Goal: Task Accomplishment & Management: Use online tool/utility

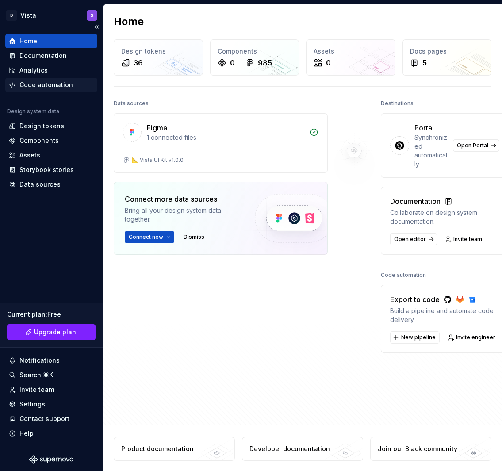
click at [57, 89] on div "Code automation" at bounding box center [45, 84] width 53 height 9
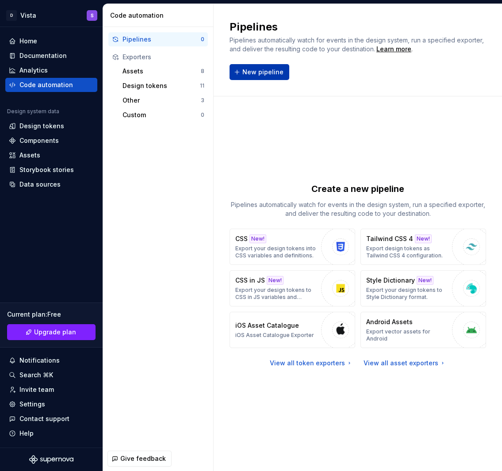
click at [270, 68] on span "New pipeline" at bounding box center [262, 72] width 41 height 9
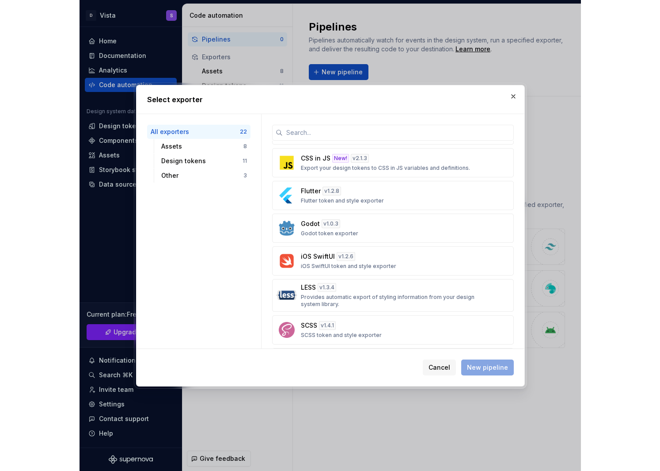
scroll to position [352, 0]
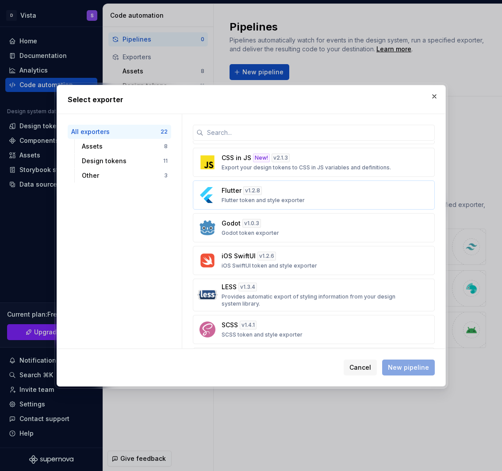
click at [308, 202] on div "Flutter v 1.2.8 Flutter token and style exporter" at bounding box center [310, 195] width 179 height 18
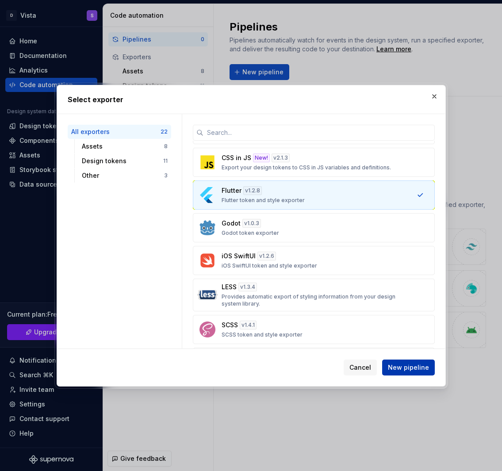
click at [411, 369] on span "New pipeline" at bounding box center [408, 367] width 41 height 9
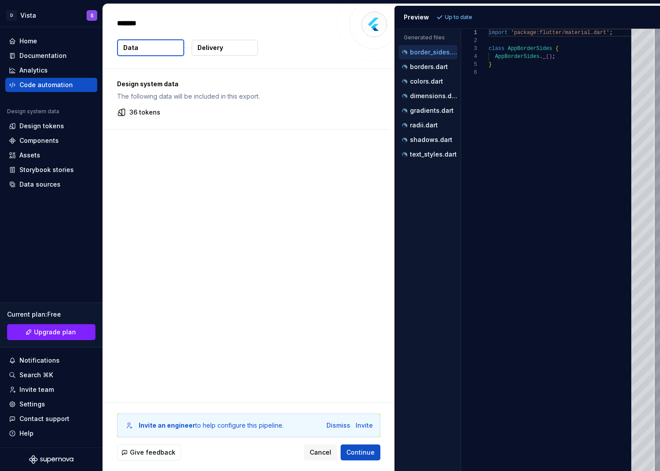
type textarea "*"
click at [424, 61] on div "borders.dart" at bounding box center [428, 67] width 59 height 14
click at [424, 79] on p "colors.dart" at bounding box center [426, 81] width 33 height 7
click at [425, 93] on p "dimensions.dart" at bounding box center [433, 95] width 47 height 7
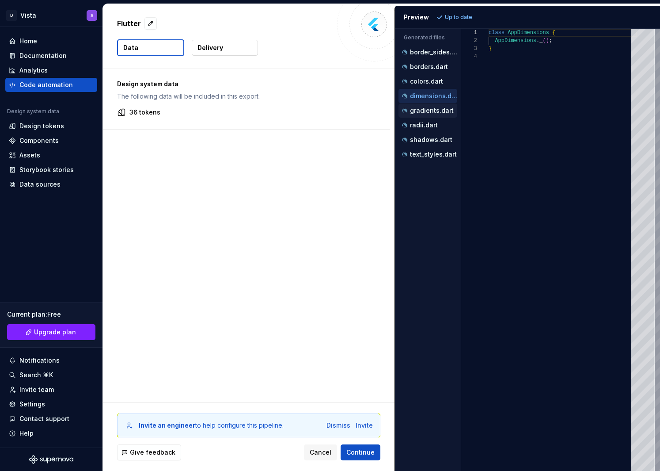
click at [429, 113] on p "gradients.dart" at bounding box center [432, 110] width 44 height 7
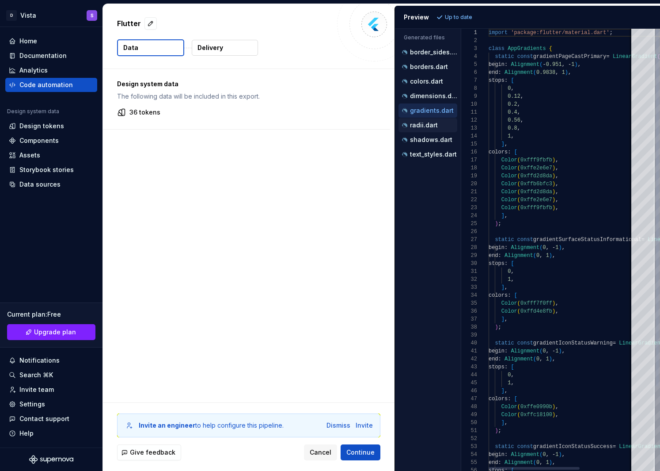
click at [428, 131] on div "radii.dart" at bounding box center [428, 125] width 59 height 14
click at [428, 129] on div "radii.dart" at bounding box center [428, 125] width 57 height 9
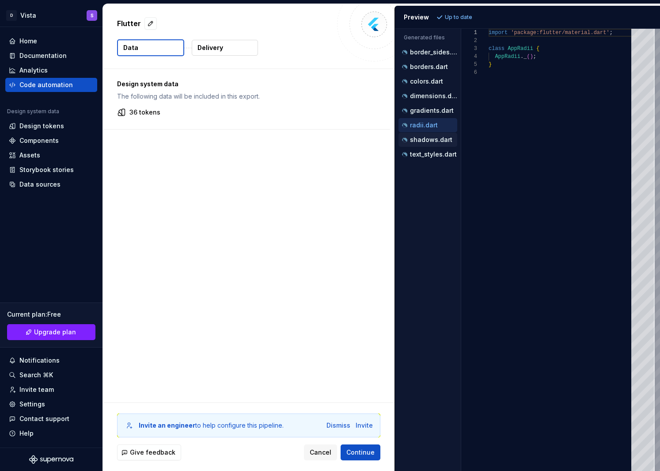
click at [430, 137] on p "shadows.dart" at bounding box center [431, 139] width 42 height 7
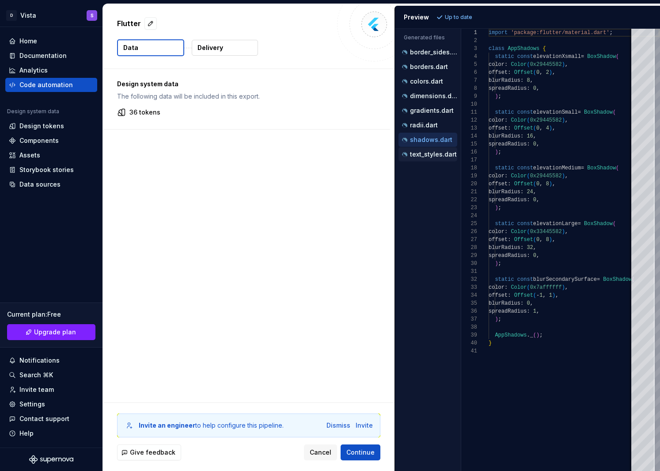
click at [434, 157] on p "text_styles.dart" at bounding box center [433, 154] width 47 height 7
type textarea "**********"
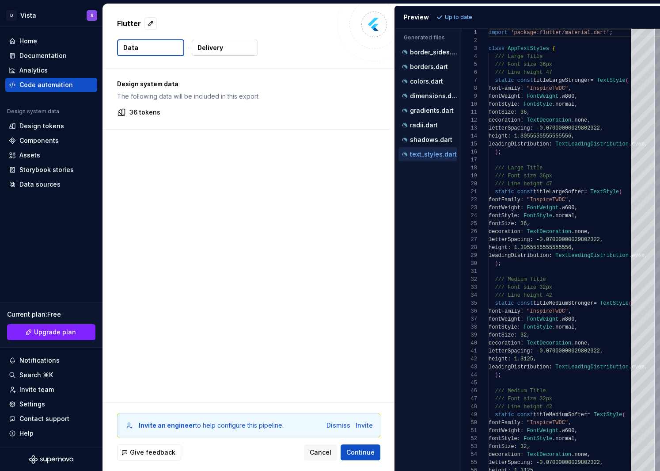
click at [209, 46] on p "Delivery" at bounding box center [211, 47] width 26 height 9
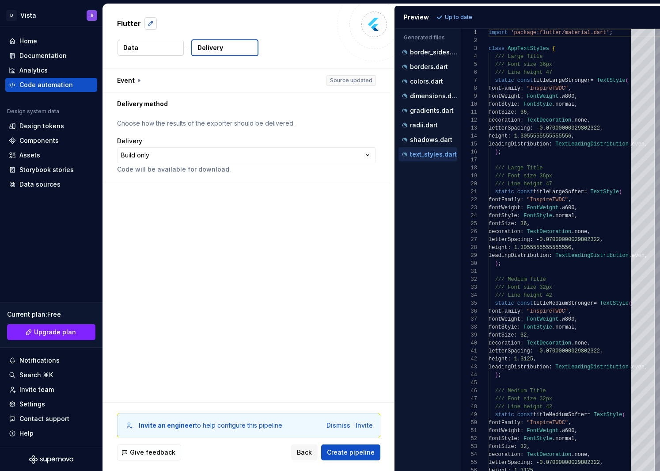
click at [153, 21] on button "button" at bounding box center [151, 23] width 12 height 12
type textarea "*"
click at [189, 28] on textarea "*******" at bounding box center [223, 23] width 217 height 14
click at [156, 50] on button "Data" at bounding box center [151, 48] width 66 height 16
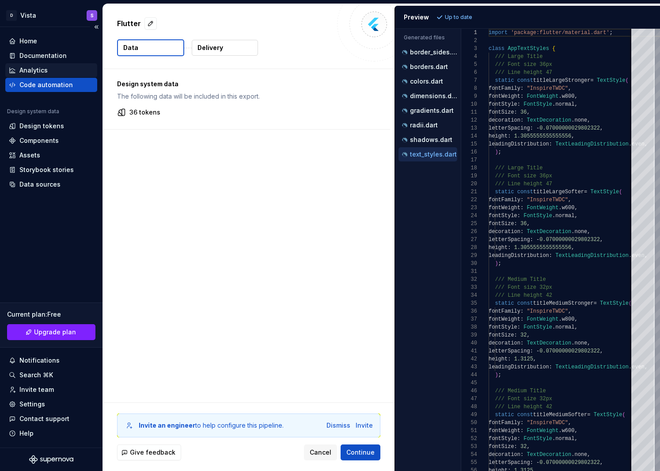
click at [37, 66] on div "Analytics" at bounding box center [33, 70] width 28 height 9
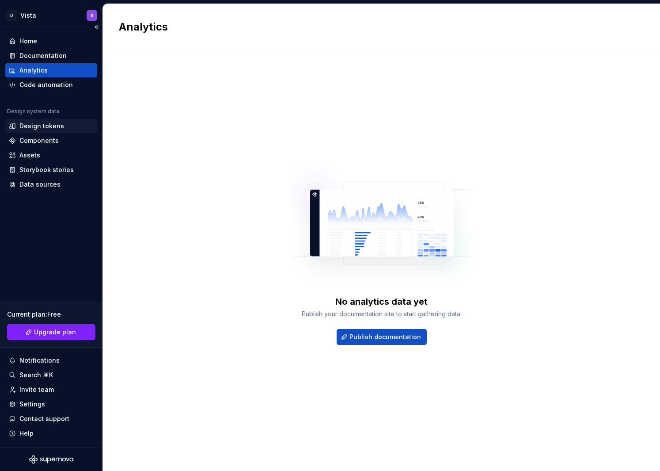
click at [47, 126] on div "Design tokens" at bounding box center [41, 126] width 45 height 9
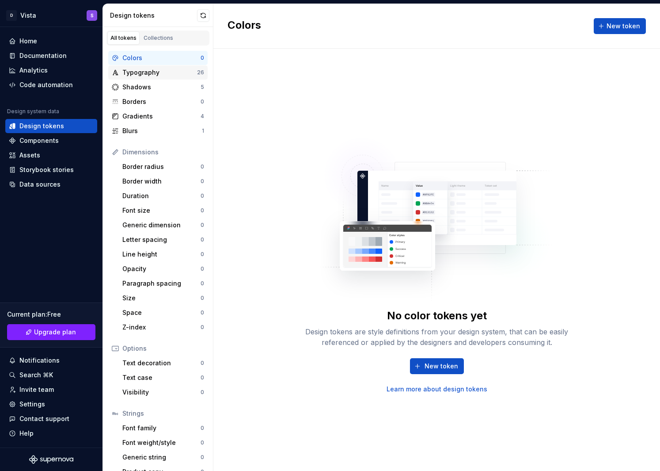
click at [145, 70] on div "Typography" at bounding box center [159, 72] width 75 height 9
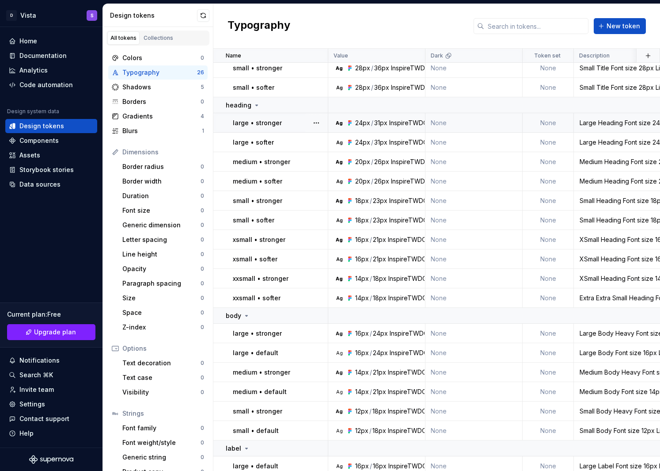
scroll to position [161, 0]
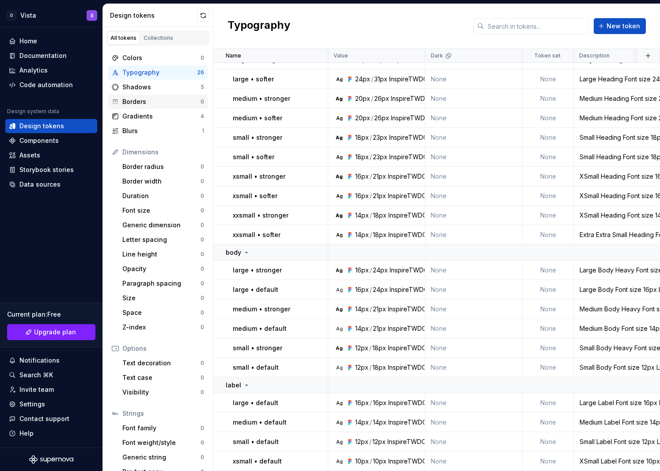
click at [150, 103] on div "Borders" at bounding box center [161, 101] width 78 height 9
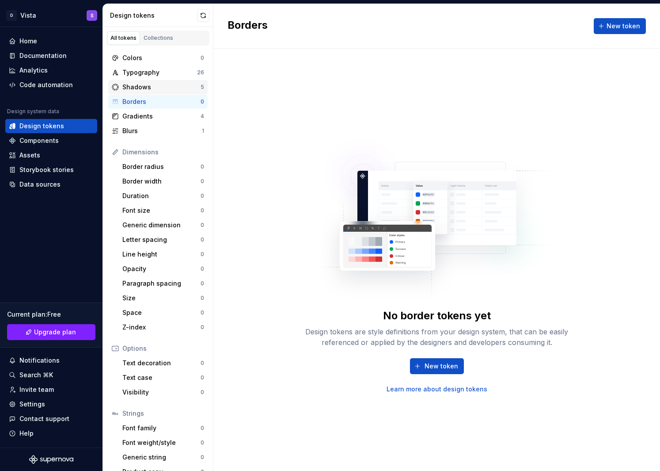
click at [152, 91] on div "Shadows" at bounding box center [161, 87] width 78 height 9
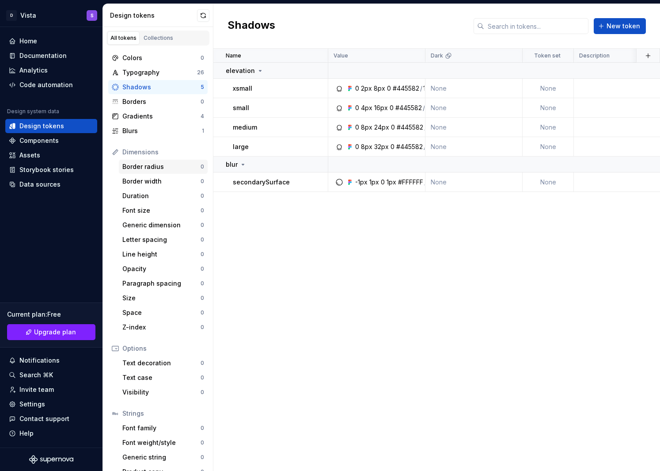
click at [160, 162] on div "Border radius" at bounding box center [161, 166] width 78 height 9
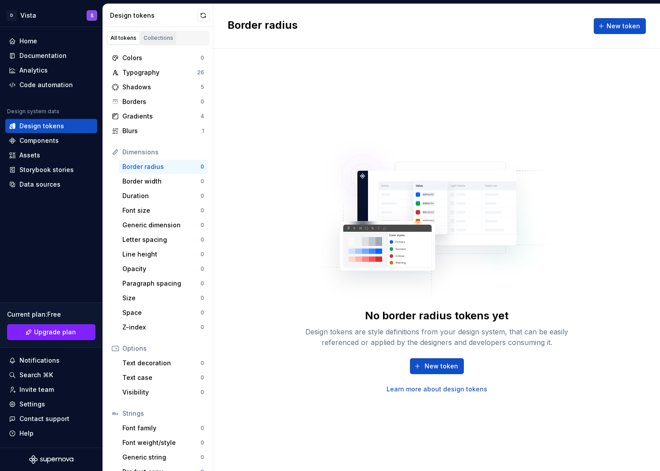
click at [162, 34] on link "Collections" at bounding box center [159, 37] width 36 height 13
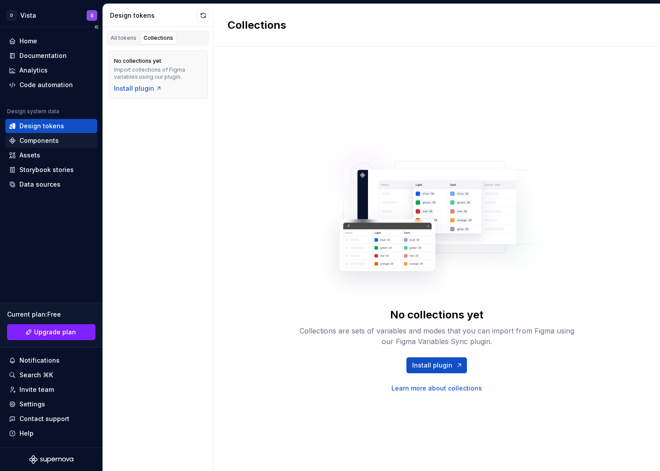
click at [42, 139] on div "Components" at bounding box center [38, 140] width 39 height 9
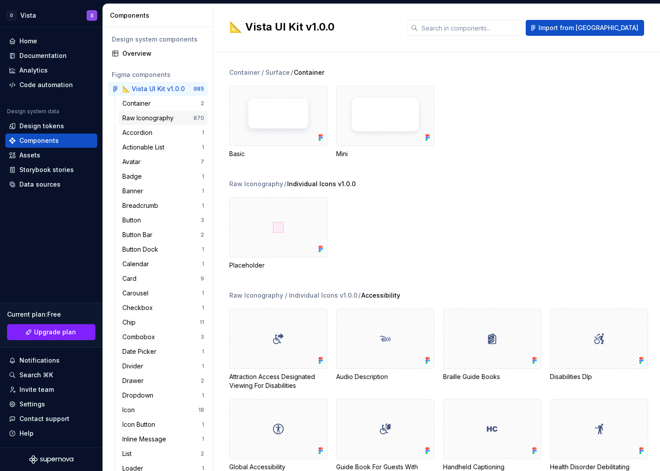
click at [138, 116] on div "Raw Iconography" at bounding box center [149, 118] width 55 height 9
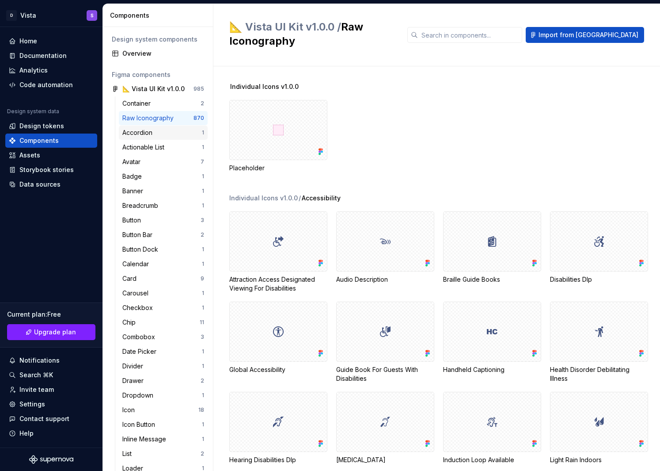
click at [137, 137] on div "Accordion 1" at bounding box center [163, 133] width 89 height 14
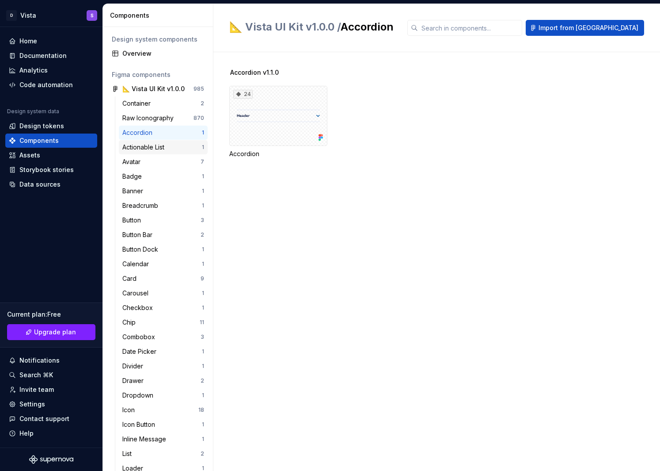
click at [139, 145] on div "Actionable List" at bounding box center [145, 147] width 46 height 9
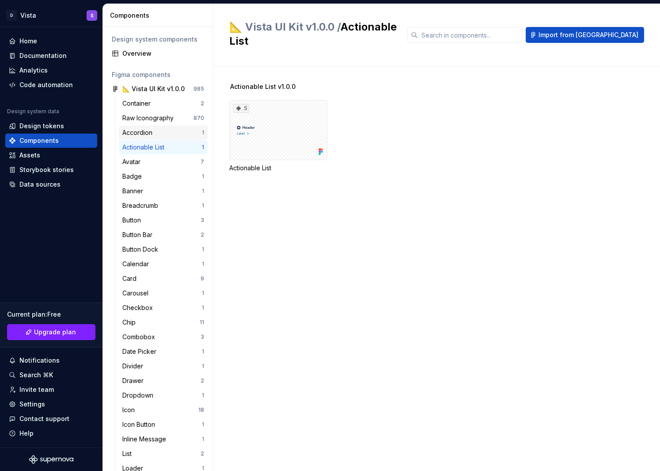
click at [145, 132] on div "Accordion" at bounding box center [139, 132] width 34 height 9
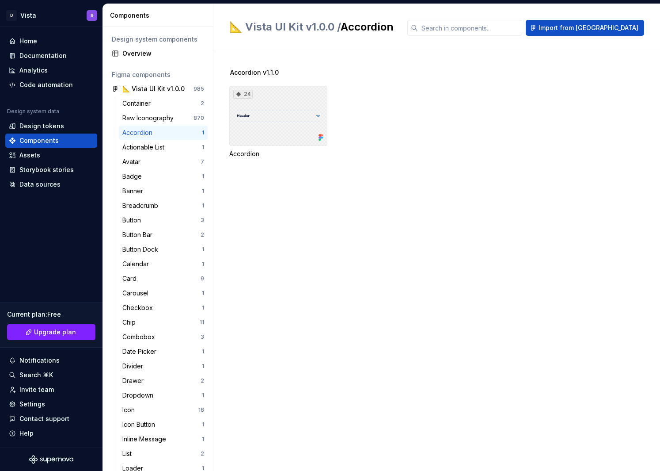
click at [259, 132] on div "24" at bounding box center [278, 116] width 98 height 60
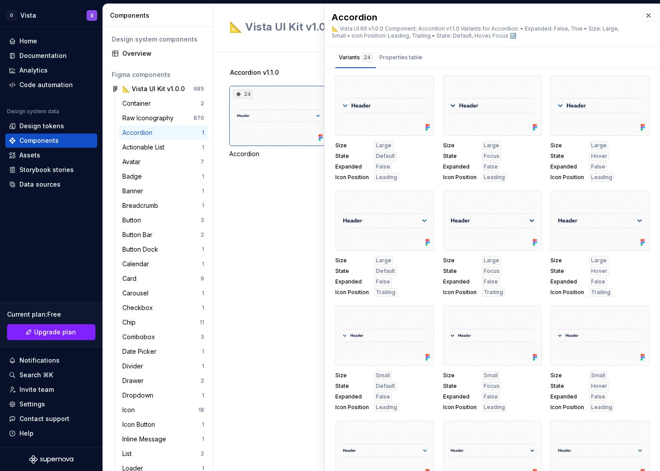
click at [250, 246] on div "Accordion v1.1.0 24 Accordion" at bounding box center [444, 261] width 431 height 419
click at [413, 61] on div "Properties table" at bounding box center [401, 57] width 43 height 9
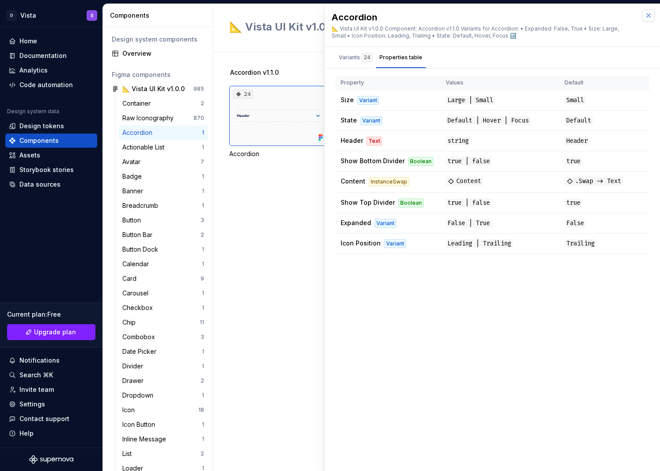
click at [501, 16] on button "button" at bounding box center [649, 15] width 12 height 12
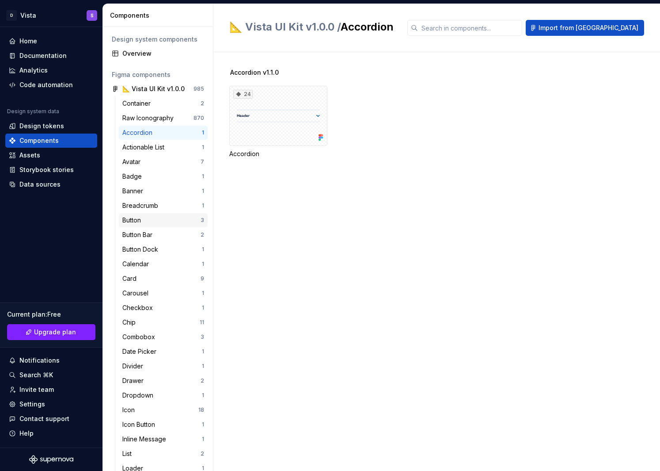
click at [180, 222] on div "Button" at bounding box center [161, 220] width 78 height 9
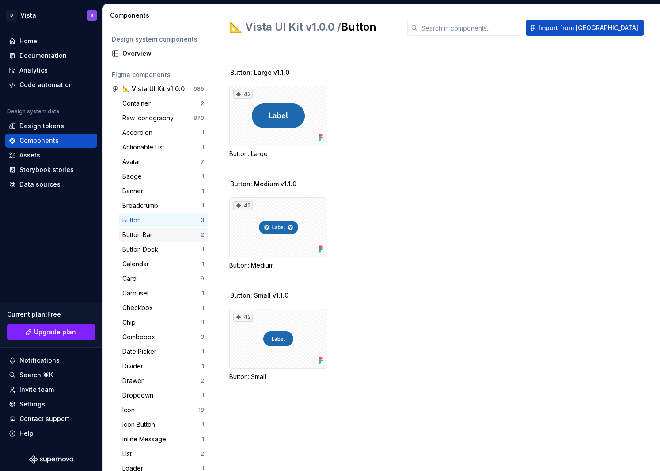
click at [178, 233] on div "Button Bar" at bounding box center [161, 234] width 78 height 9
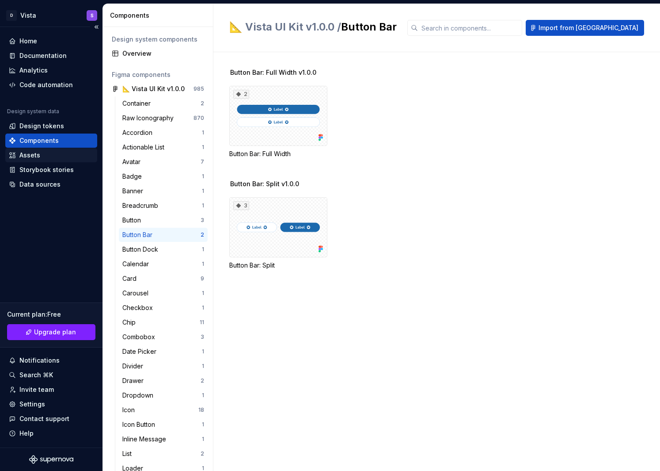
click at [66, 158] on div "Assets" at bounding box center [51, 155] width 85 height 9
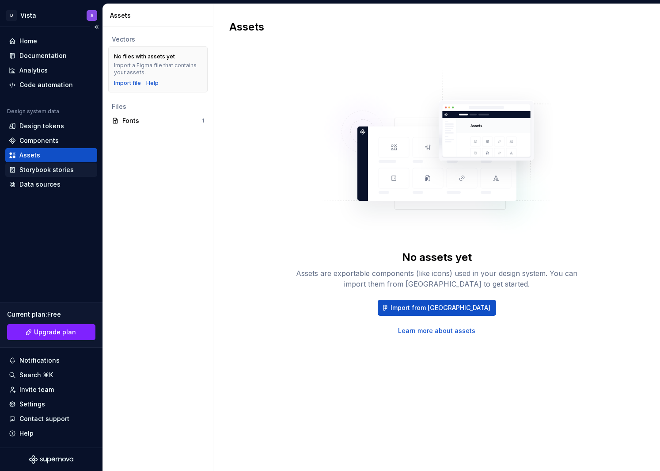
click at [60, 168] on div "Storybook stories" at bounding box center [46, 169] width 54 height 9
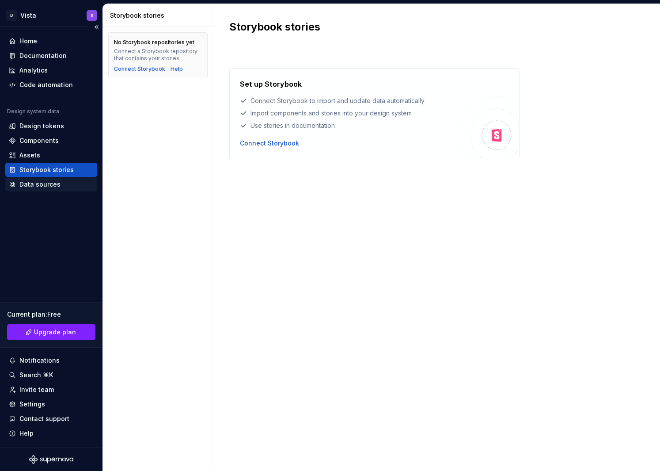
click at [59, 184] on div "Data sources" at bounding box center [51, 184] width 85 height 9
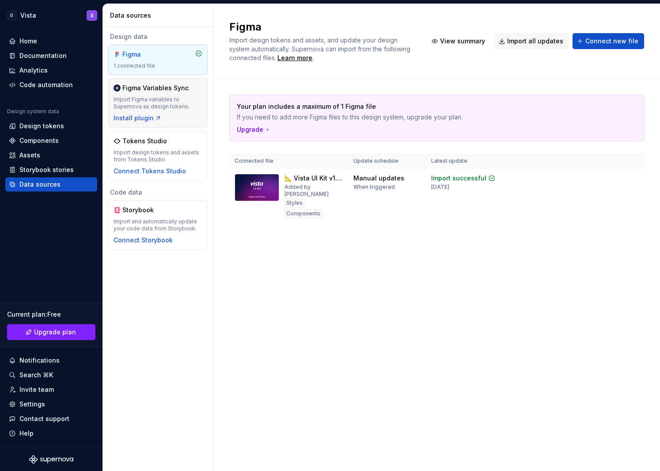
click at [184, 85] on div "Figma Variables Sync" at bounding box center [155, 88] width 66 height 9
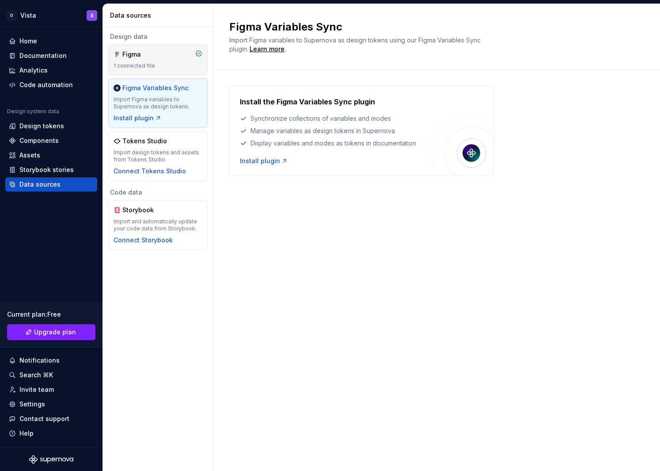
click at [174, 57] on div "Figma" at bounding box center [158, 54] width 89 height 9
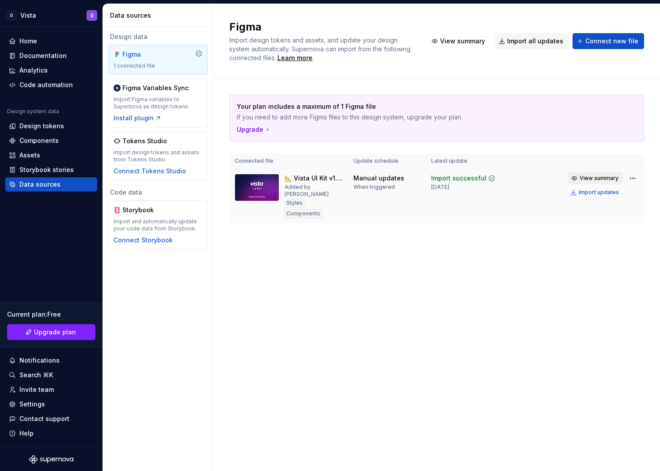
click at [501, 175] on span "View summary" at bounding box center [599, 178] width 39 height 7
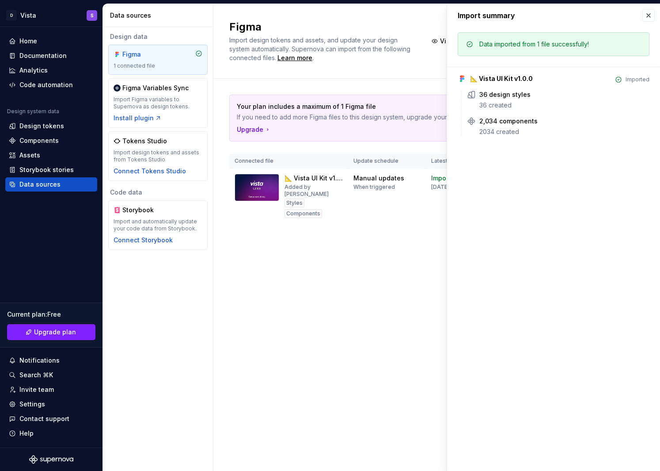
click at [434, 243] on div "Figma Import design tokens and assets, and update your design system automatica…" at bounding box center [436, 237] width 447 height 467
click at [501, 15] on button "button" at bounding box center [649, 15] width 12 height 12
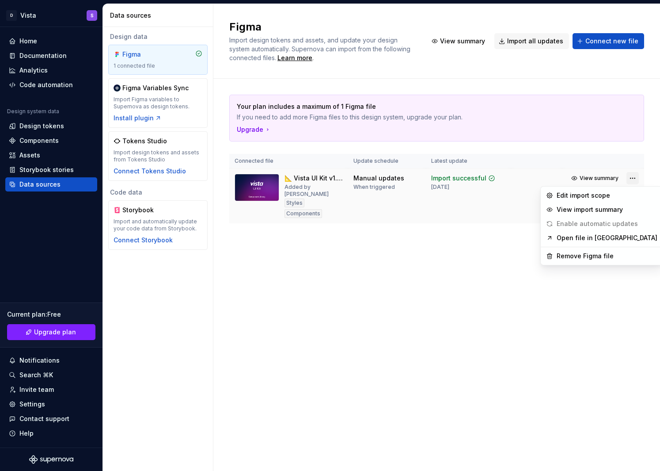
click at [501, 179] on html "D Vista S Home Documentation Analytics Code automation Design system data Desig…" at bounding box center [330, 235] width 660 height 471
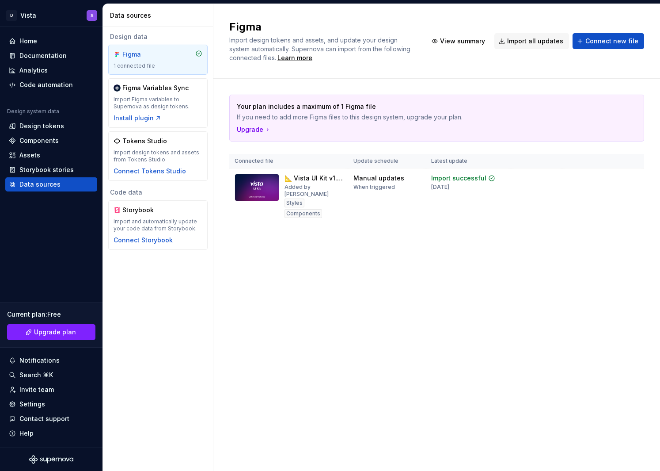
click at [501, 288] on html "D Vista S Home Documentation Analytics Code automation Design system data Desig…" at bounding box center [330, 235] width 660 height 471
click at [67, 332] on span "Upgrade plan" at bounding box center [55, 331] width 42 height 9
click at [23, 42] on div "Home" at bounding box center [28, 41] width 18 height 9
